Goal: Information Seeking & Learning: Learn about a topic

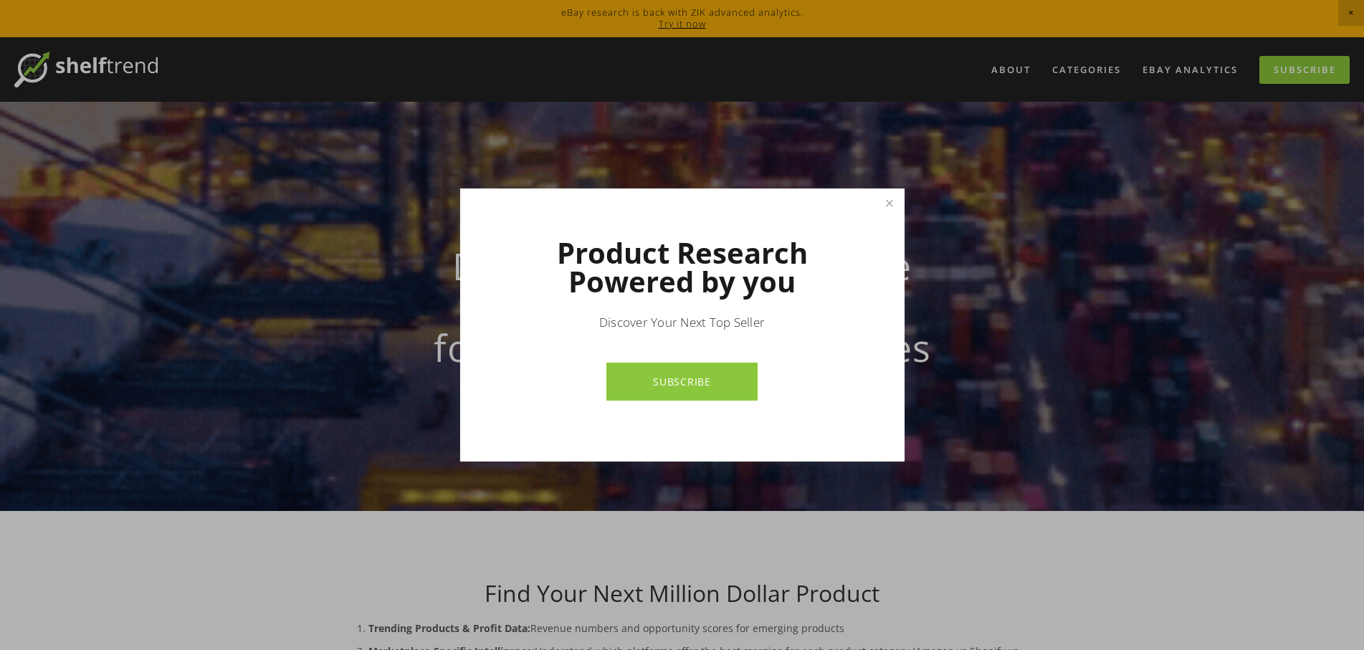
click at [624, 261] on h1 "Product Research Powered by you" at bounding box center [683, 267] width 344 height 57
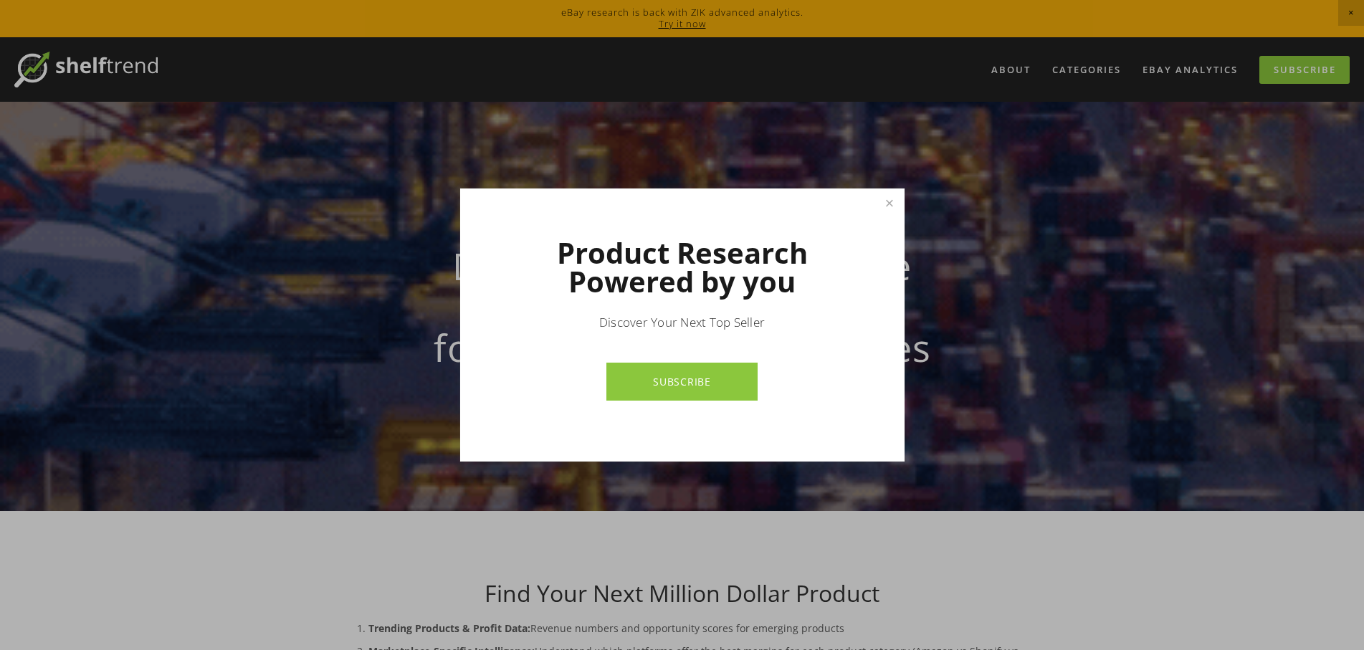
click at [700, 370] on link "SUBSCRIBE" at bounding box center [682, 382] width 151 height 38
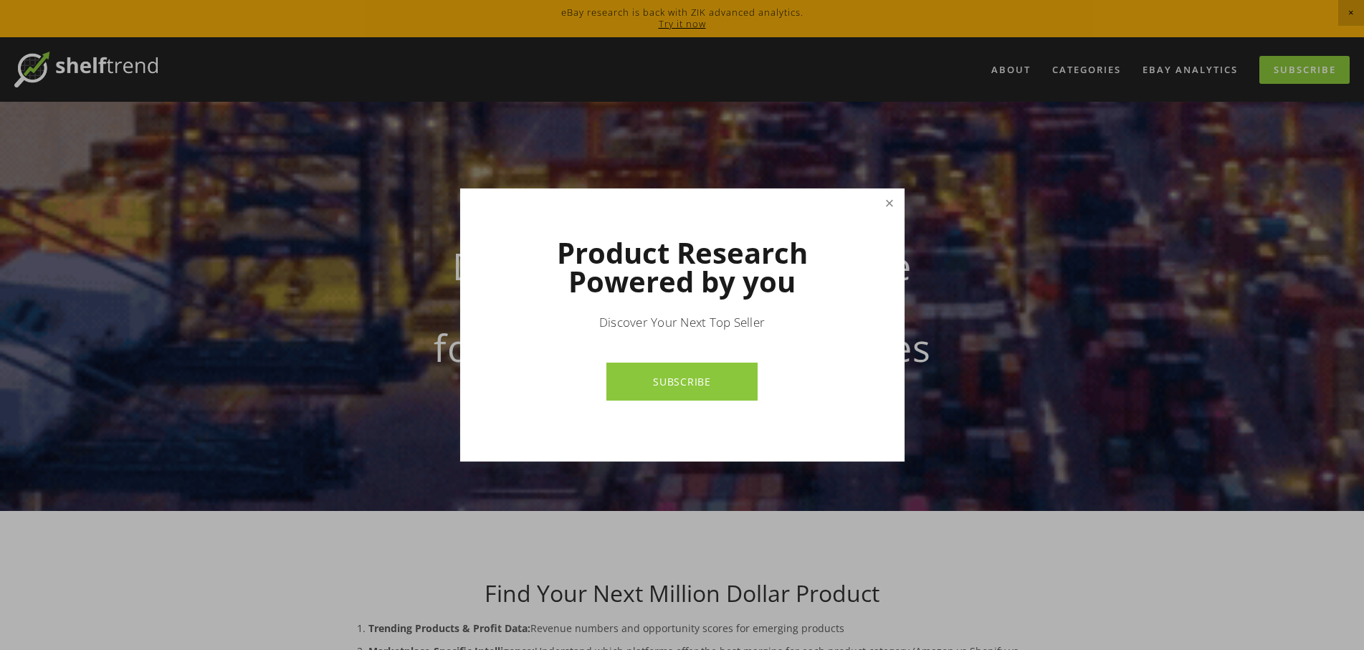
click at [889, 201] on link "Close" at bounding box center [889, 203] width 25 height 25
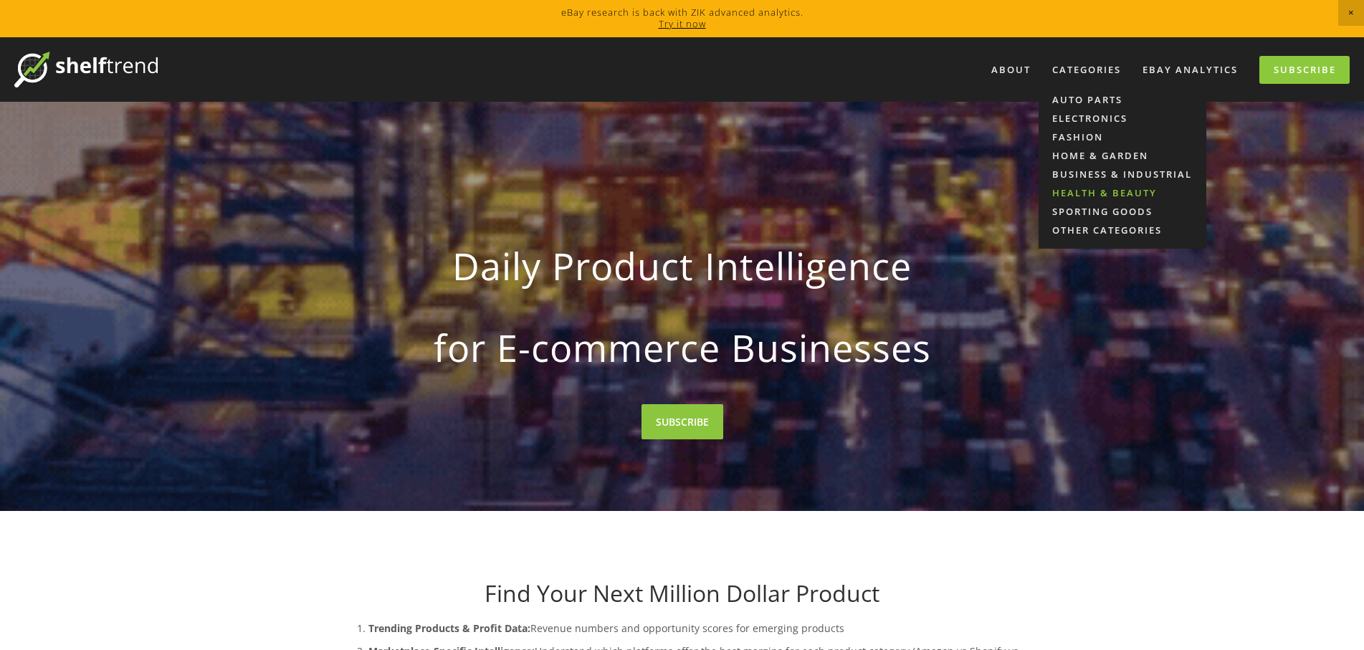
click at [1071, 193] on link "Health & Beauty" at bounding box center [1123, 193] width 168 height 19
